Goal: Ask a question

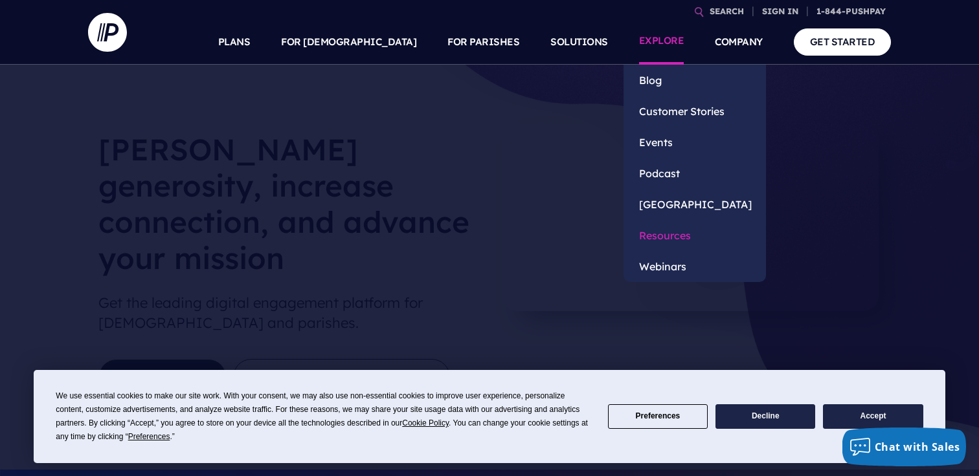
click at [680, 234] on link "Resources" at bounding box center [694, 235] width 142 height 31
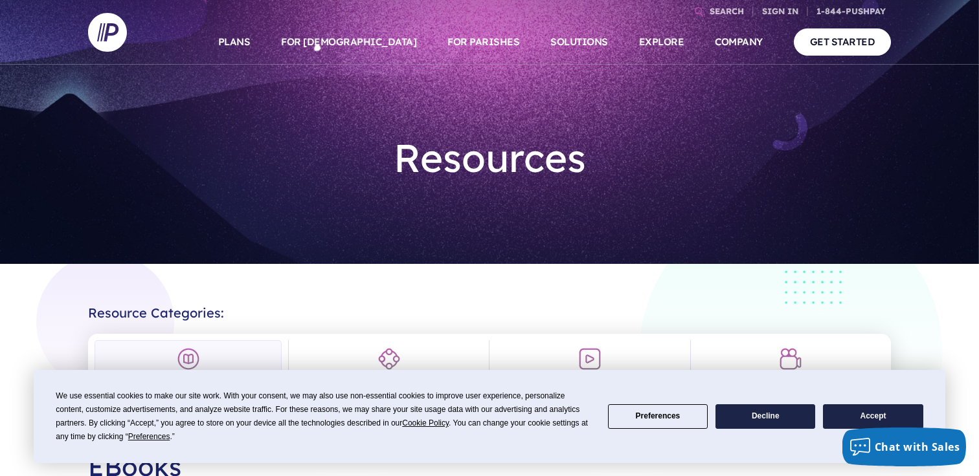
click at [845, 415] on button "Accept" at bounding box center [873, 417] width 100 height 25
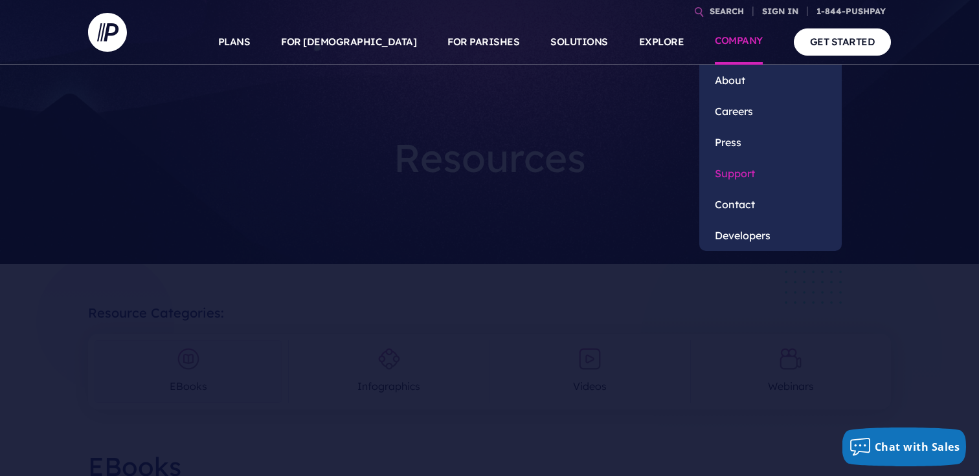
click at [729, 176] on link "Support" at bounding box center [770, 173] width 142 height 31
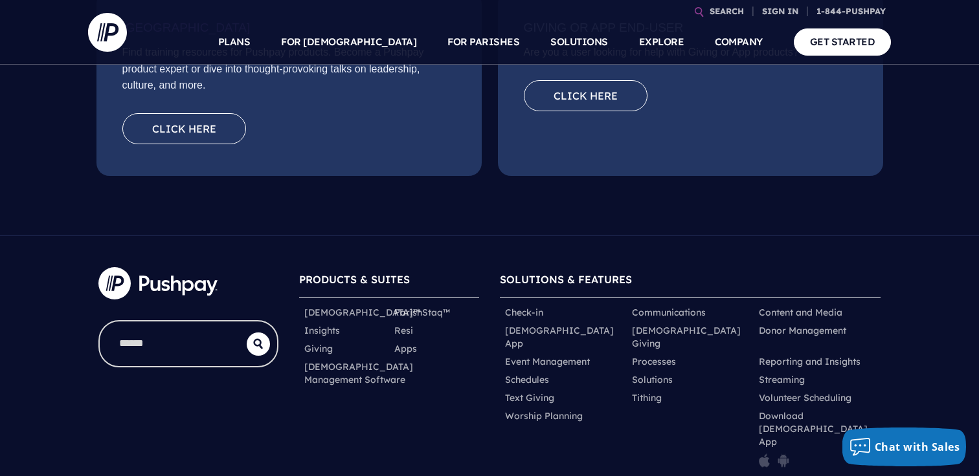
scroll to position [505, 0]
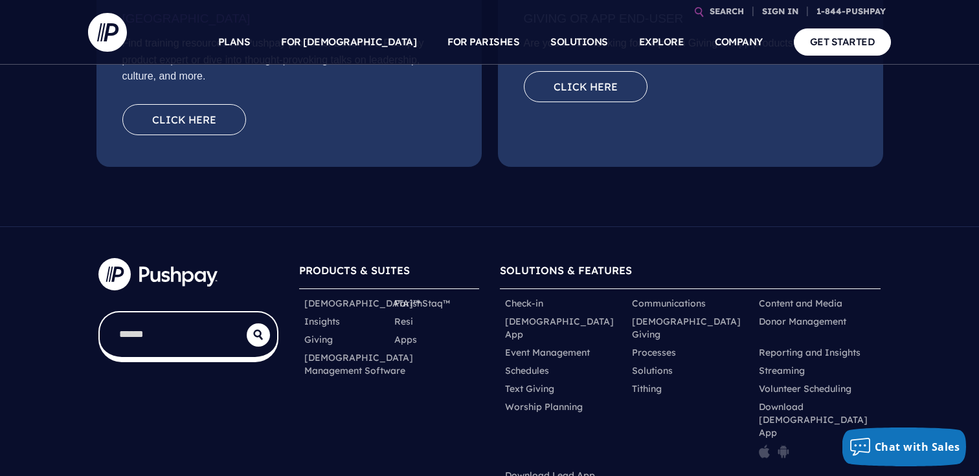
click at [147, 330] on input "search" at bounding box center [173, 335] width 147 height 45
type input "**********"
click at [247, 324] on button "submit" at bounding box center [258, 335] width 23 height 23
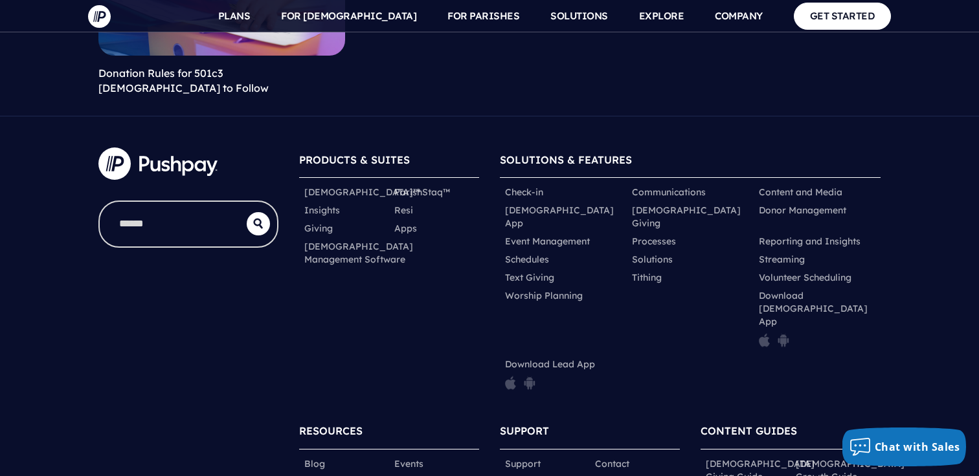
scroll to position [1050, 0]
